Goal: Transaction & Acquisition: Book appointment/travel/reservation

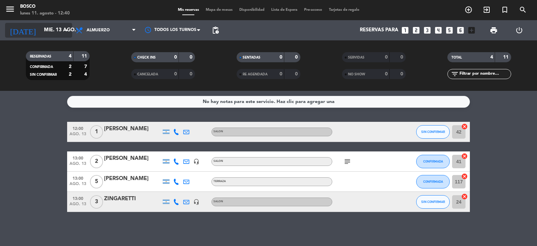
click at [62, 31] on div "[DATE] mié. 13 ago. arrow_drop_down" at bounding box center [38, 30] width 67 height 15
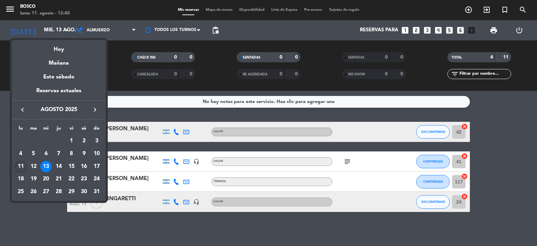
click at [22, 164] on div "11" at bounding box center [20, 166] width 11 height 11
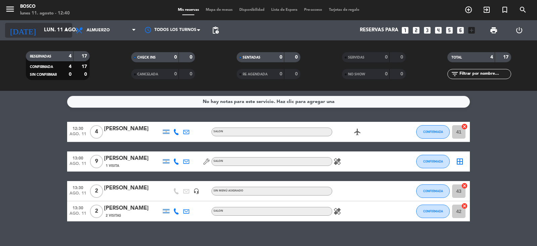
click at [51, 32] on input "lun. 11 ago." at bounding box center [73, 30] width 65 height 13
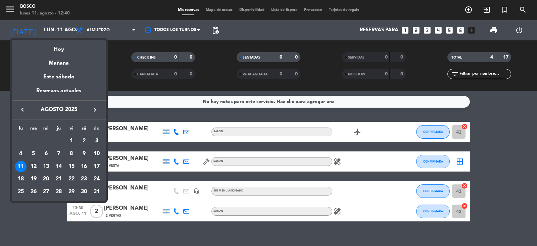
click at [33, 163] on div "12" at bounding box center [33, 166] width 11 height 11
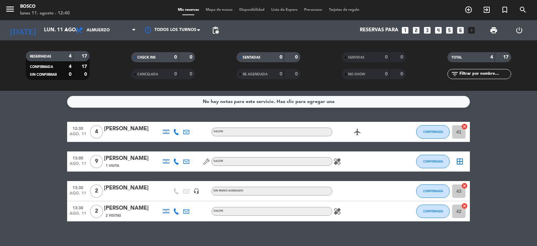
type input "[DATE] ago."
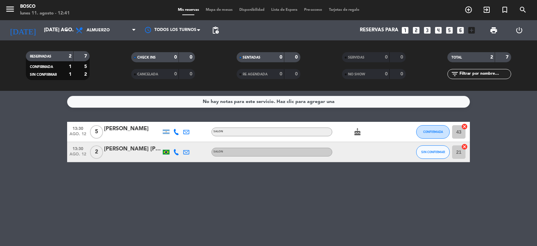
click at [431, 32] on icon "looks_3" at bounding box center [427, 30] width 9 height 9
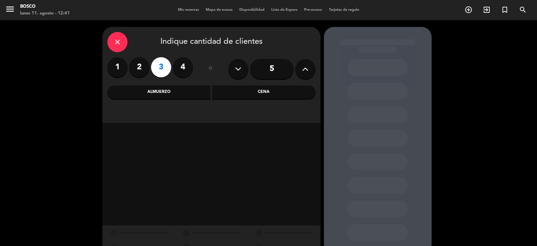
click at [197, 90] on div "Almuerzo" at bounding box center [158, 91] width 103 height 13
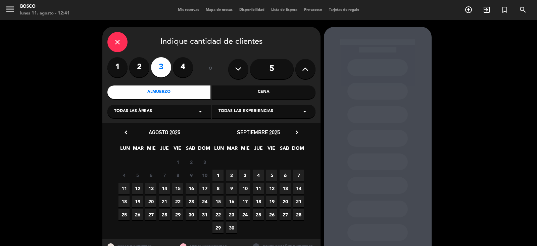
click at [134, 189] on span "12" at bounding box center [137, 187] width 11 height 11
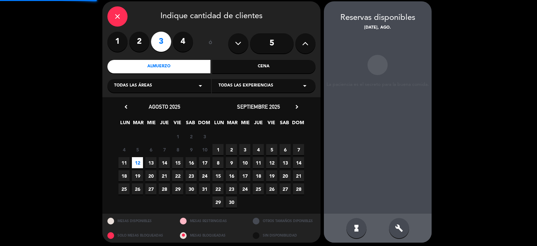
scroll to position [27, 0]
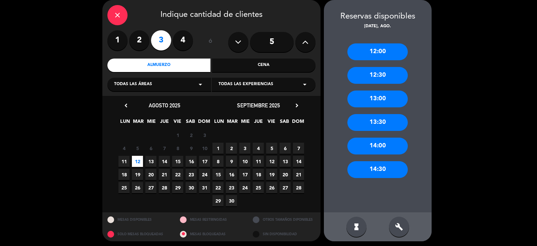
click at [379, 97] on div "13:00" at bounding box center [378, 98] width 60 height 17
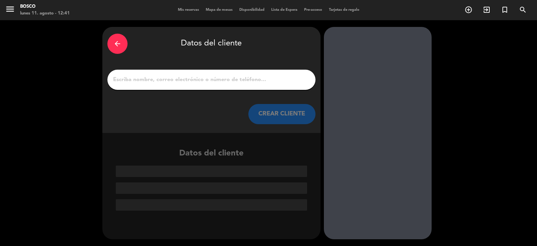
click at [208, 85] on div at bounding box center [211, 80] width 208 height 20
click at [161, 80] on input "1" at bounding box center [212, 79] width 198 height 9
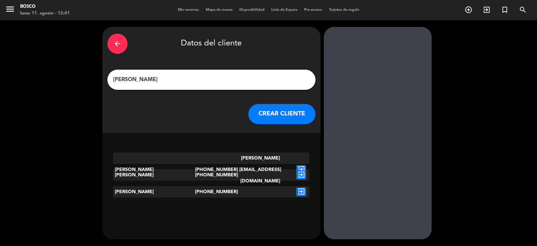
type input "[PERSON_NAME]"
click at [296, 160] on div "exit_to_app" at bounding box center [301, 169] width 16 height 34
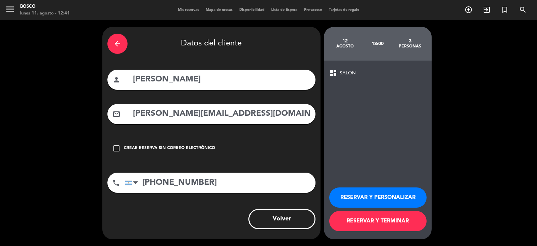
click at [393, 197] on button "RESERVAR Y PERSONALIZAR" at bounding box center [378, 197] width 97 height 20
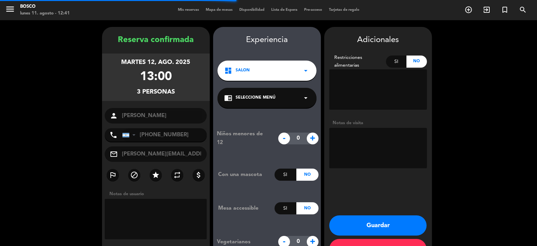
scroll to position [23, 0]
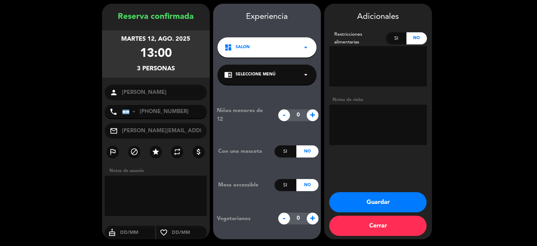
click at [273, 85] on div "chrome_reader_mode Seleccione Menú arrow_drop_down" at bounding box center [267, 74] width 99 height 20
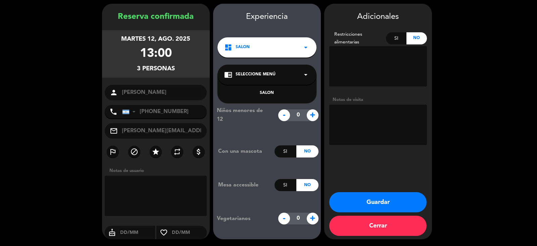
click at [273, 94] on div "SALON" at bounding box center [267, 93] width 86 height 7
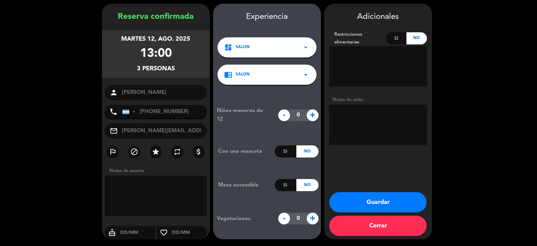
click at [370, 199] on button "Guardar" at bounding box center [378, 202] width 97 height 20
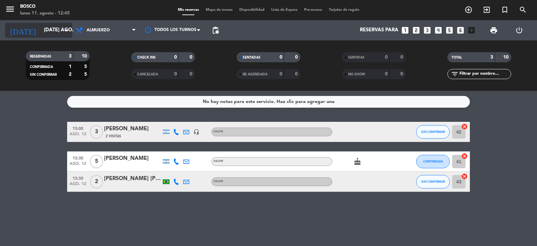
click at [66, 30] on icon "arrow_drop_down" at bounding box center [66, 30] width 8 height 8
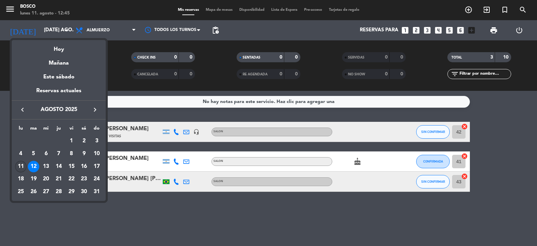
click at [25, 165] on div "11" at bounding box center [20, 166] width 11 height 11
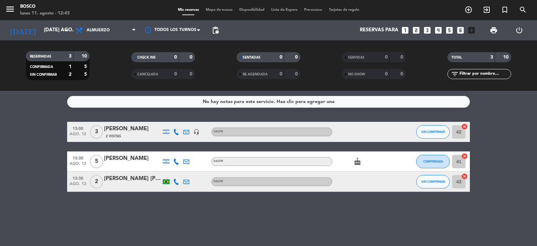
type input "lun. 11 ago."
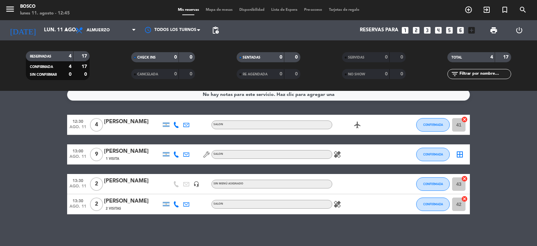
scroll to position [9, 0]
